Goal: Entertainment & Leisure: Consume media (video, audio)

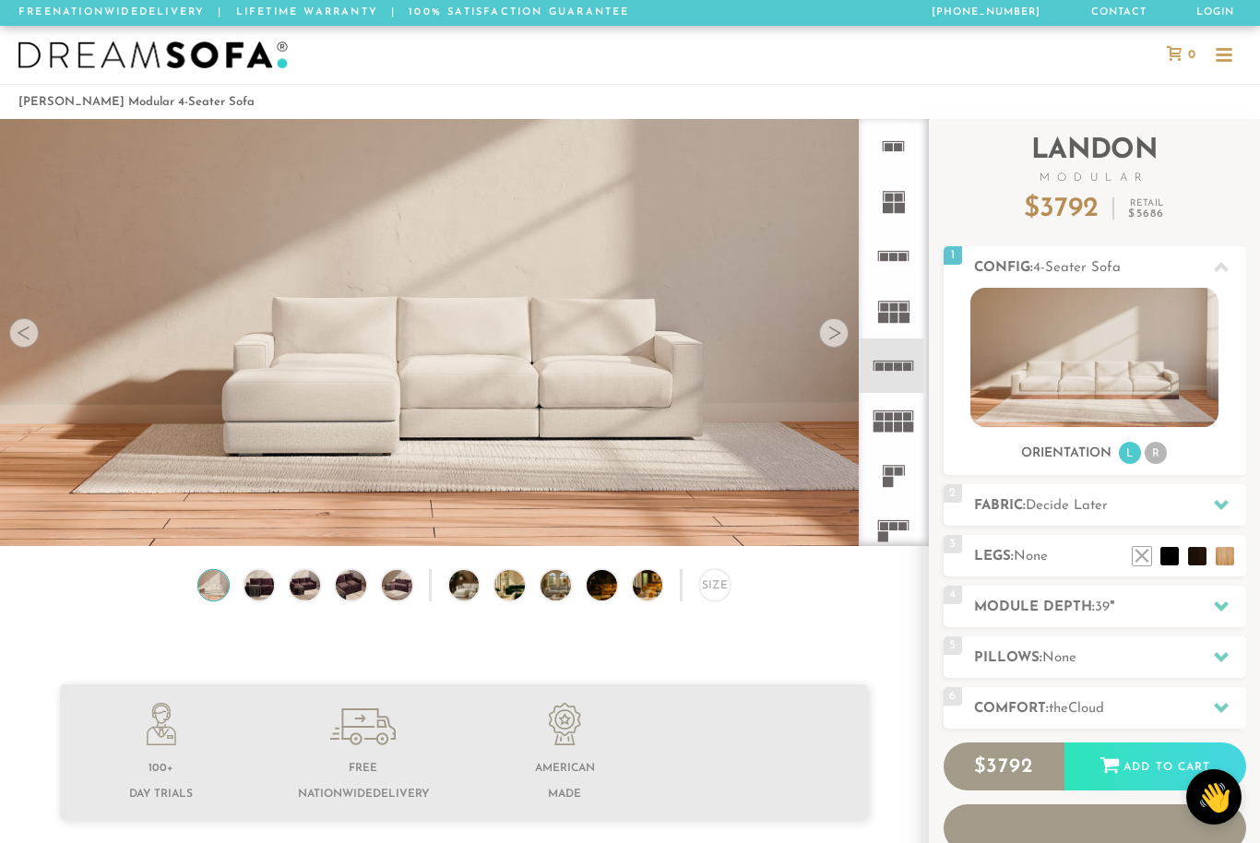
scroll to position [20063, 1260]
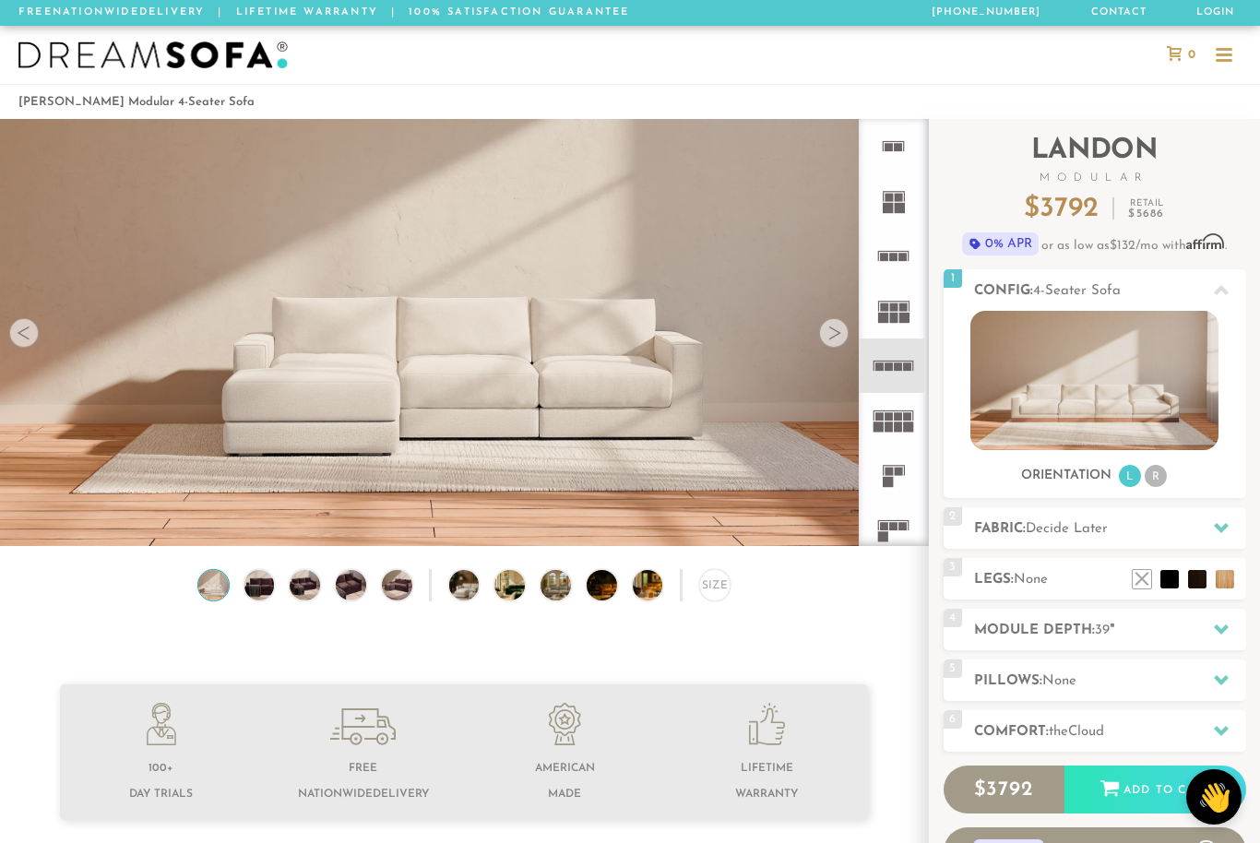
click at [828, 336] on div at bounding box center [834, 333] width 30 height 30
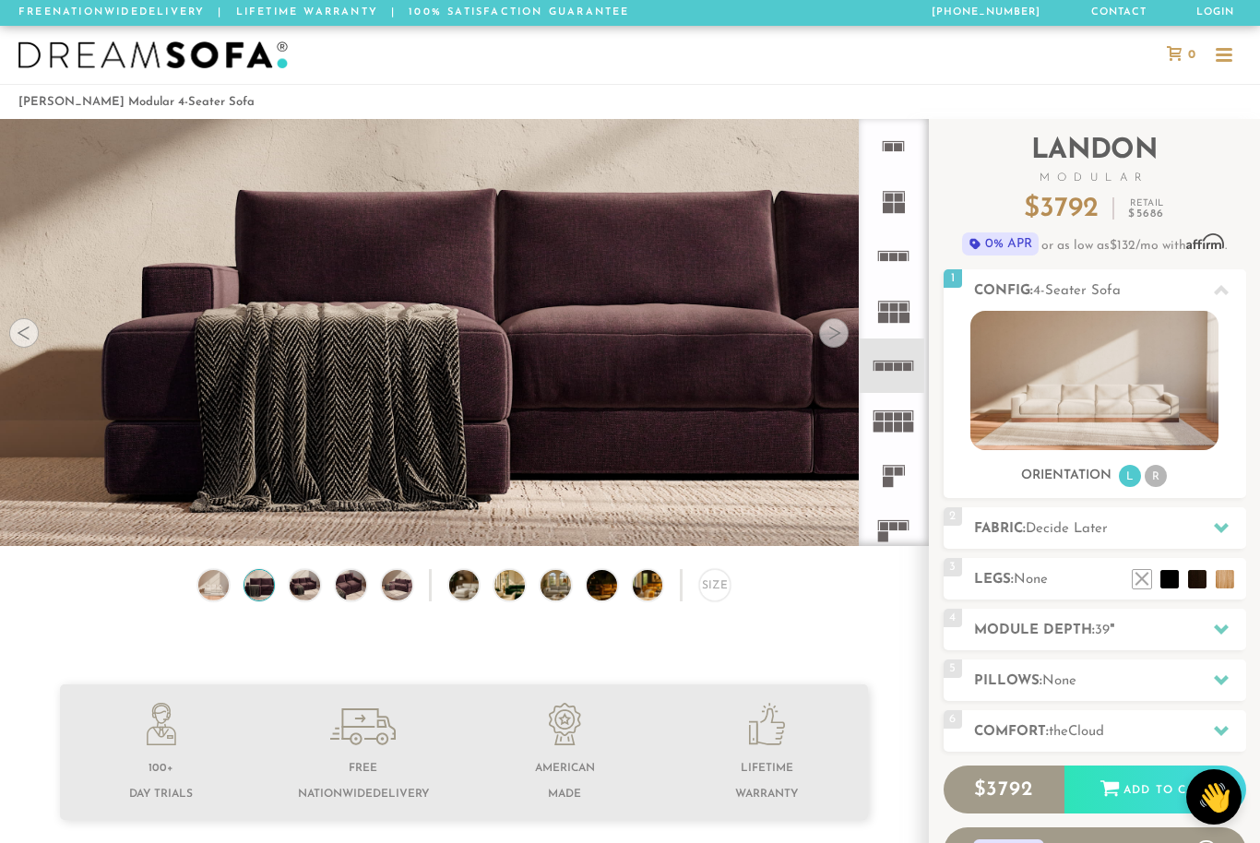
click at [833, 335] on div at bounding box center [834, 333] width 30 height 30
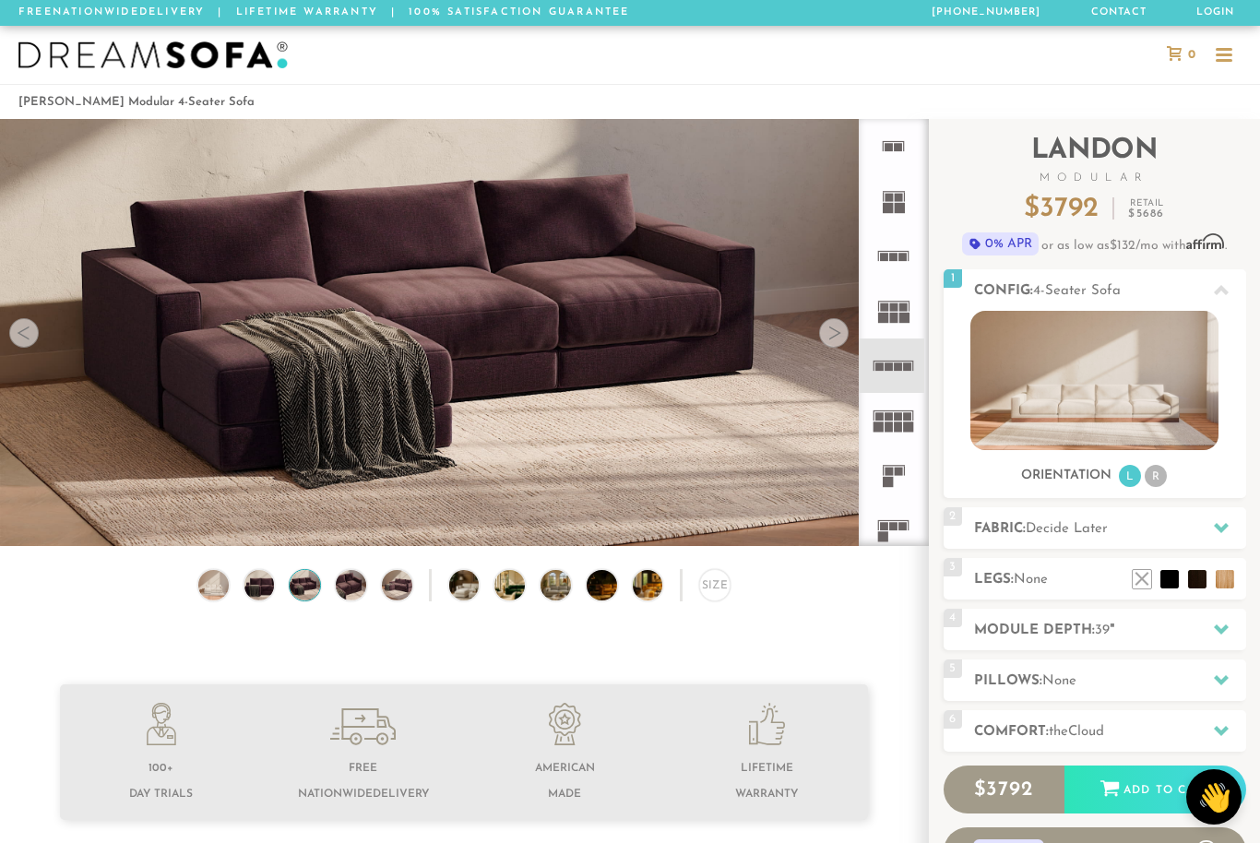
click at [836, 332] on div at bounding box center [834, 333] width 30 height 30
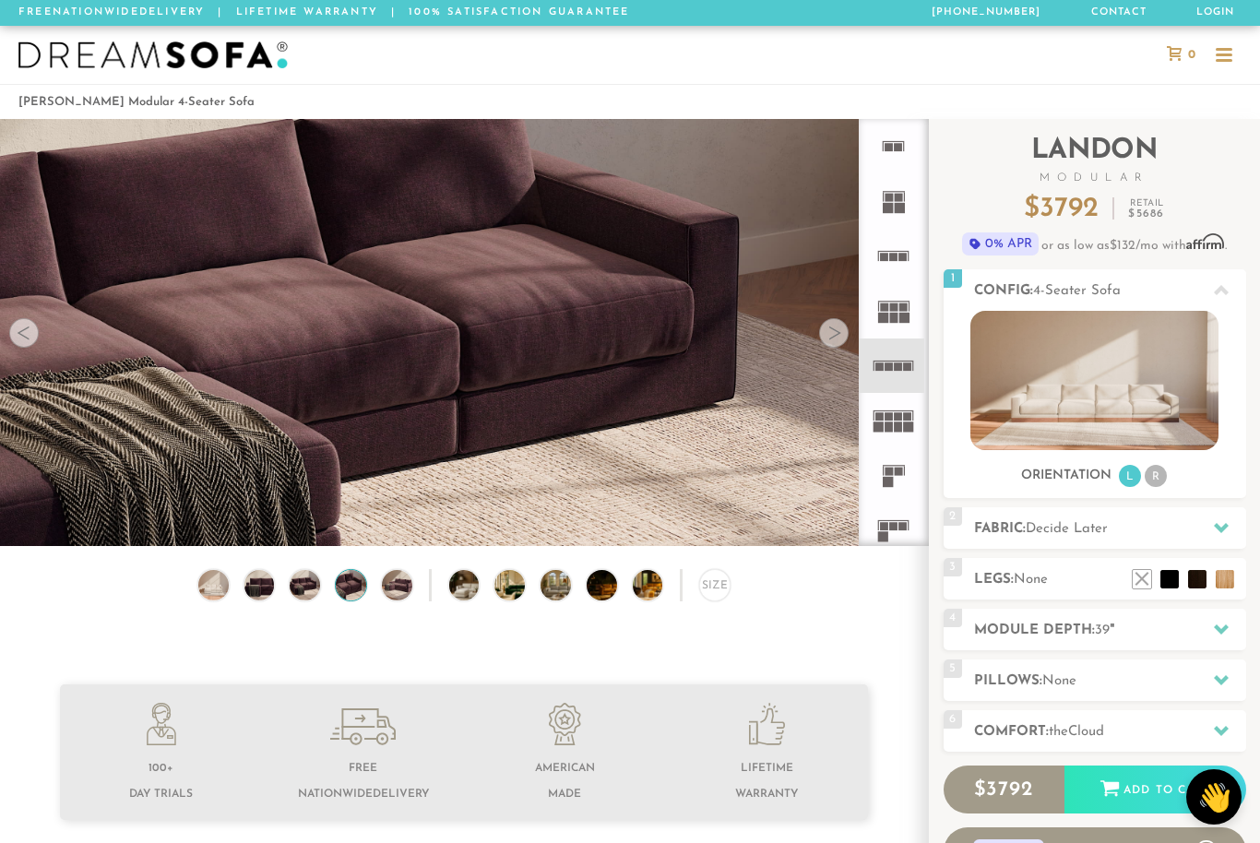
click at [826, 333] on div at bounding box center [834, 333] width 30 height 30
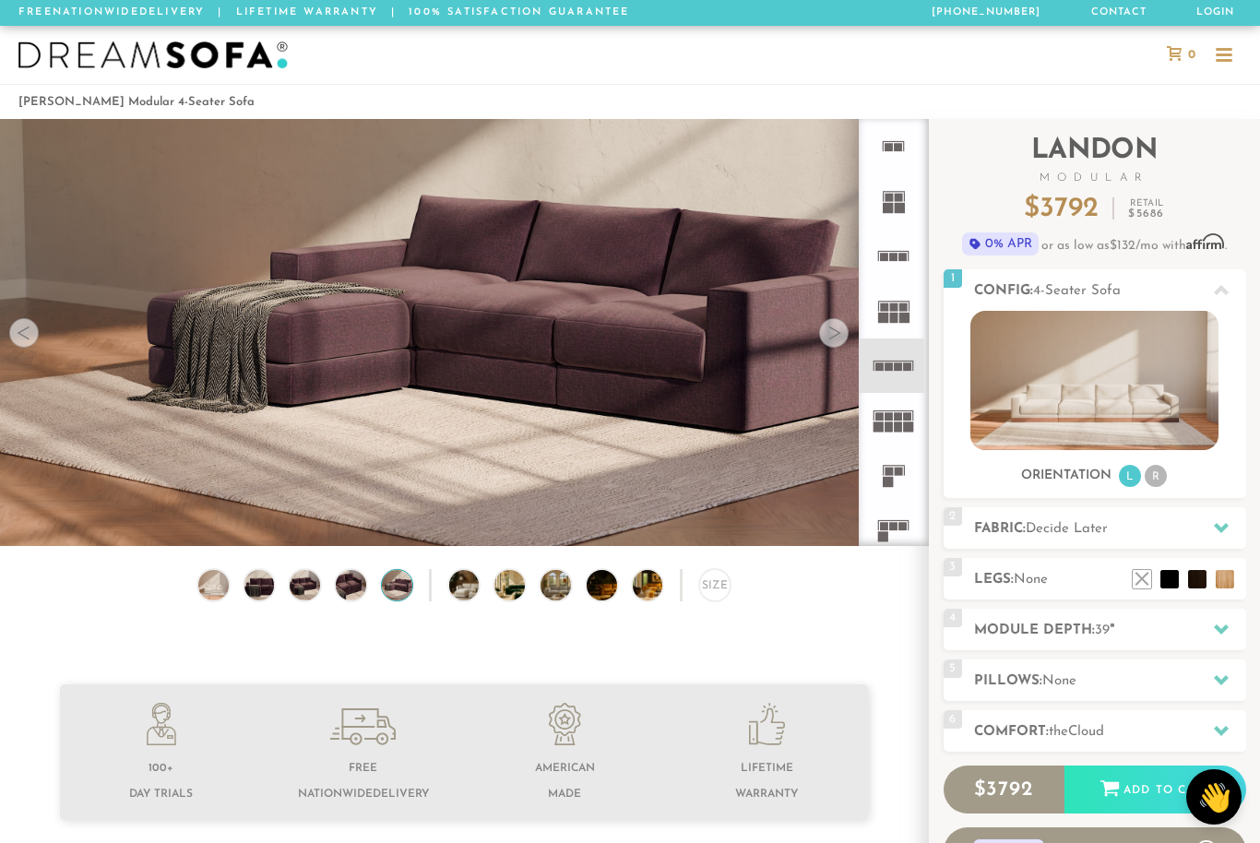
click at [830, 329] on div at bounding box center [834, 333] width 30 height 30
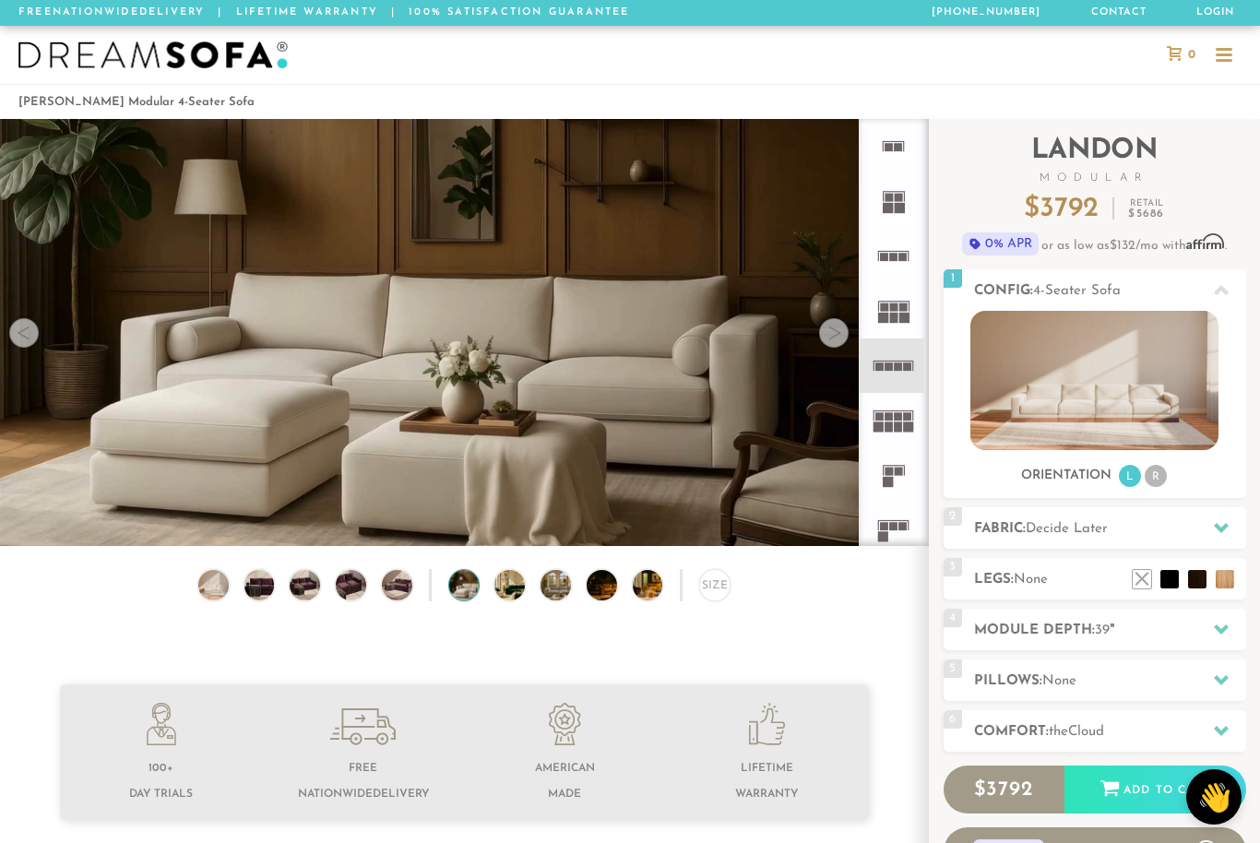
click at [825, 338] on div at bounding box center [834, 333] width 30 height 30
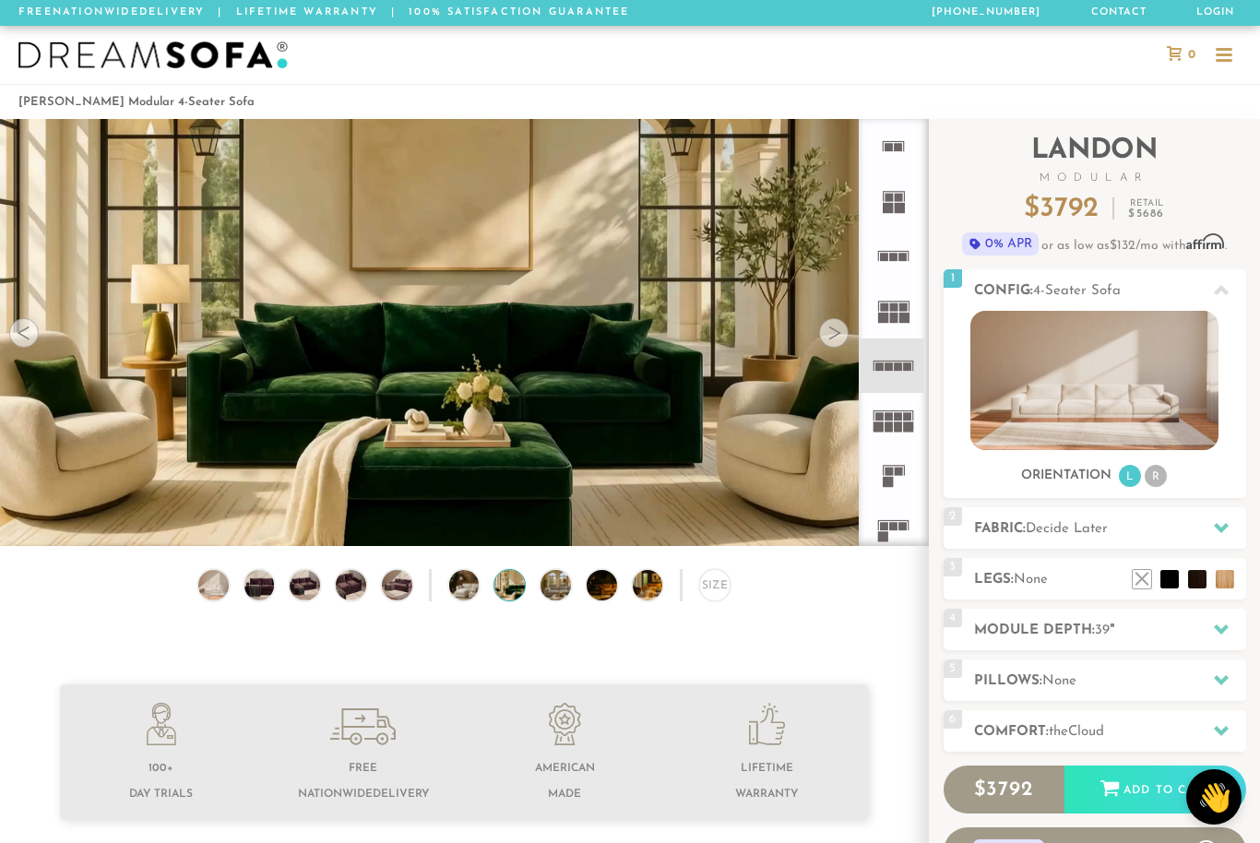
click at [829, 341] on div at bounding box center [834, 333] width 30 height 30
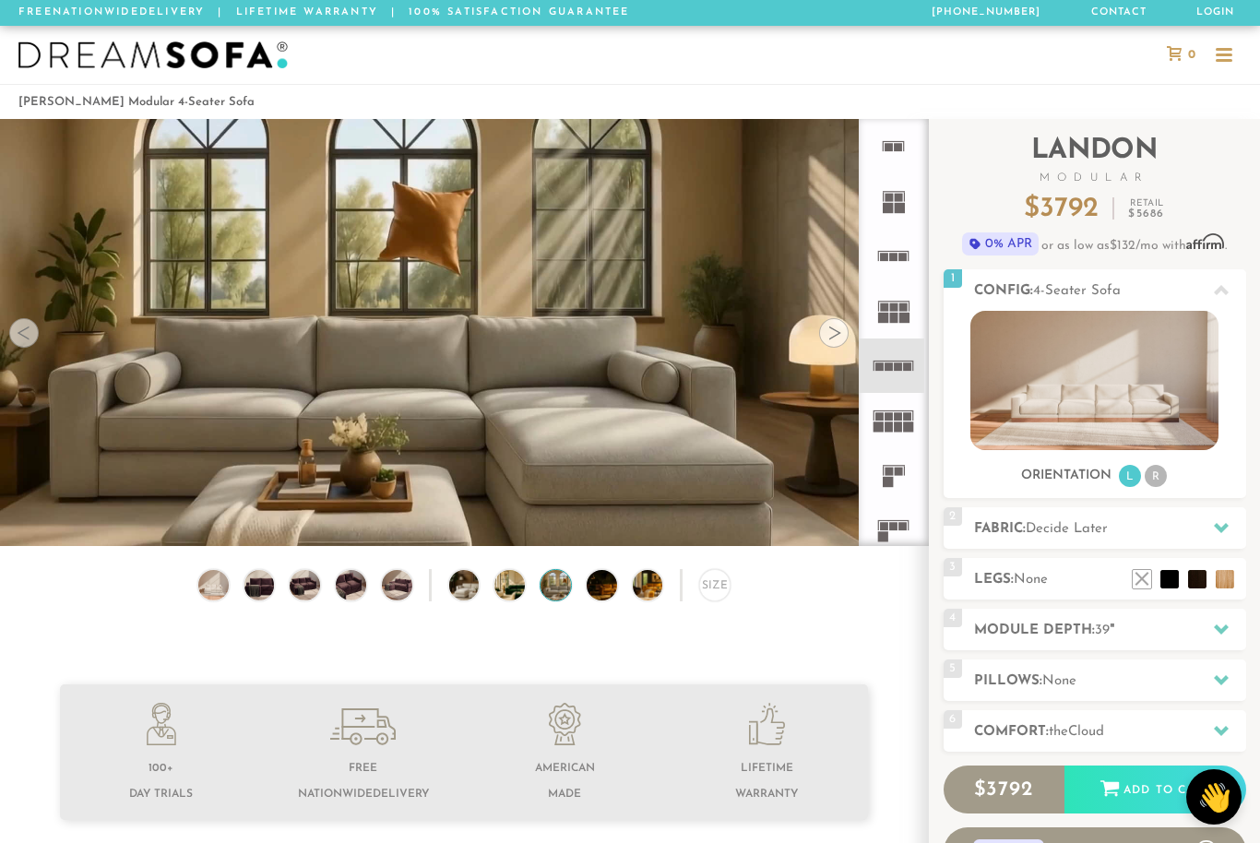
click at [829, 347] on div at bounding box center [834, 333] width 30 height 30
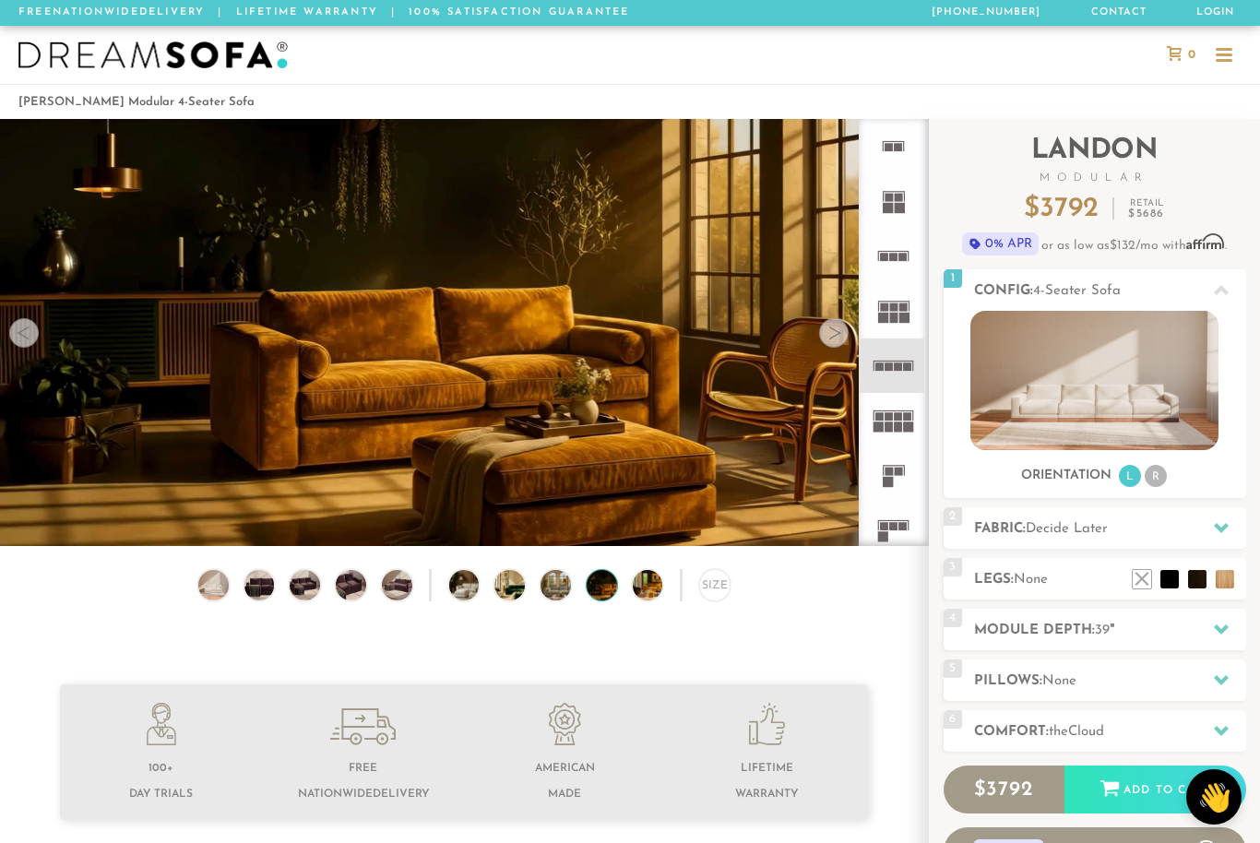
click at [829, 337] on div at bounding box center [834, 333] width 30 height 30
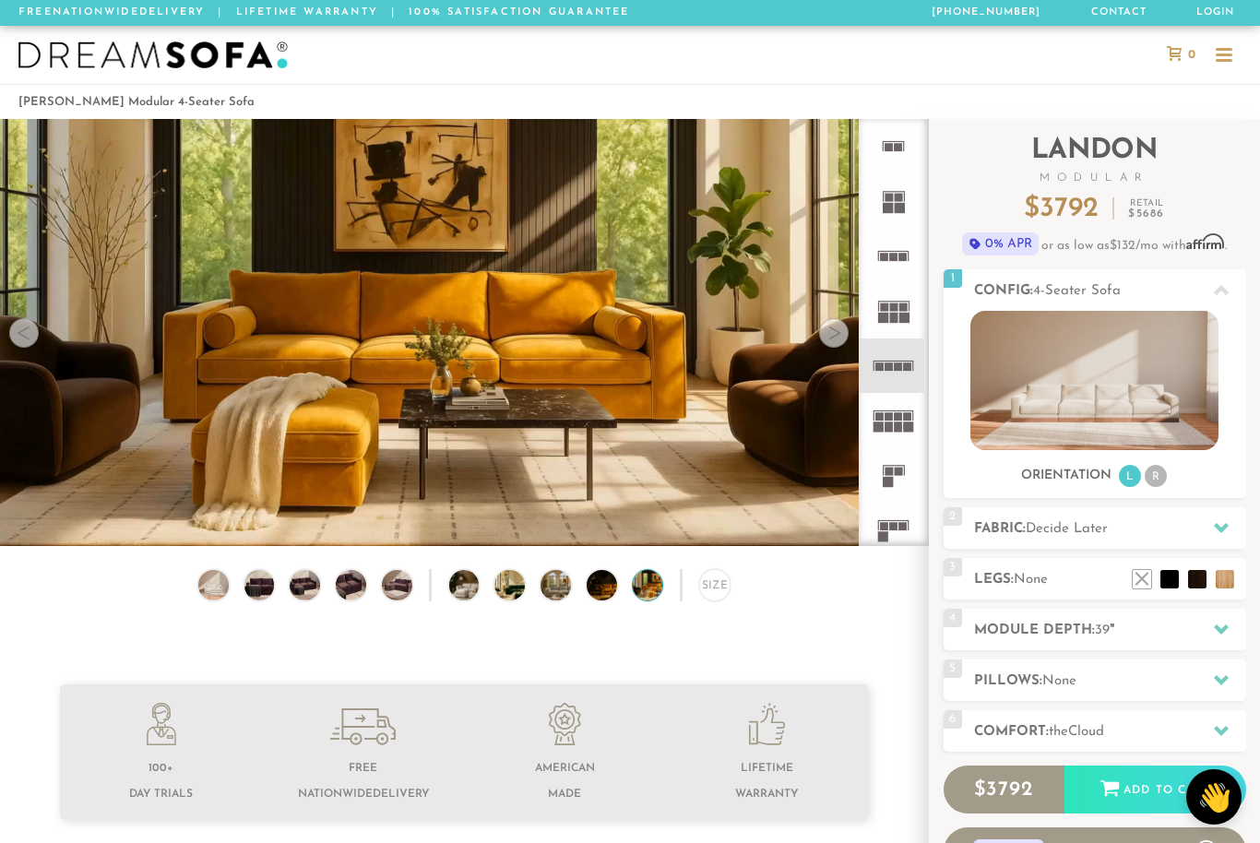
click at [825, 358] on video at bounding box center [464, 306] width 928 height 522
